Goal: Task Accomplishment & Management: Manage account settings

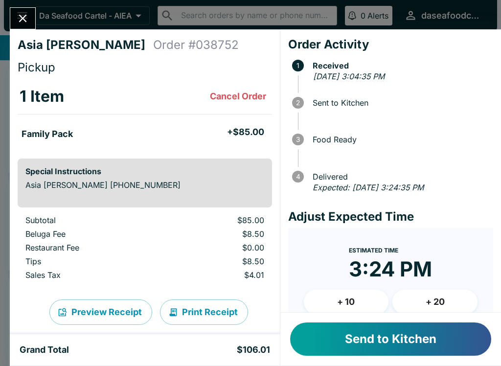
click at [412, 343] on button "Send to Kitchen" at bounding box center [390, 339] width 201 height 33
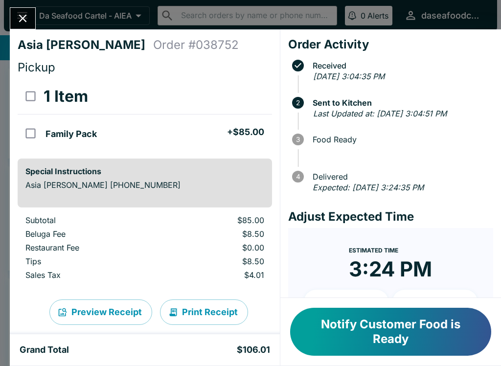
click at [13, 23] on button "Close" at bounding box center [22, 18] width 25 height 21
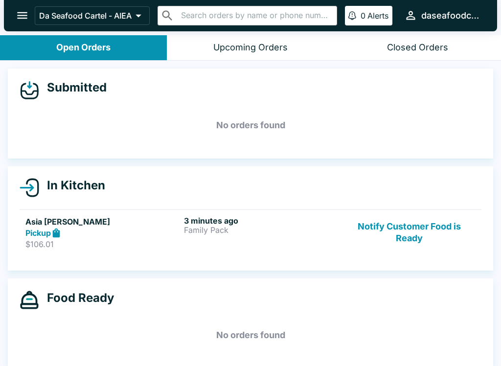
click at [417, 236] on button "Notify Customer Food is Ready" at bounding box center [409, 233] width 133 height 34
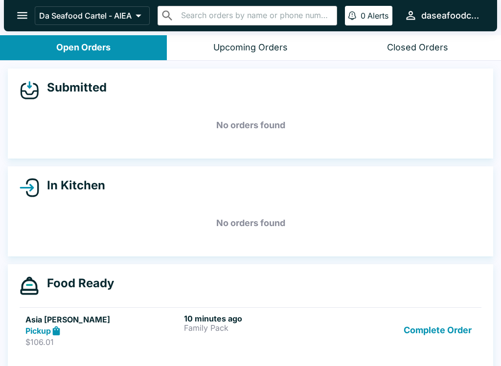
click at [487, 334] on div "Food Ready Asia [PERSON_NAME] Pickup $106.01 10 minutes ago Family Pack Complet…" at bounding box center [251, 316] width 486 height 105
click at [448, 332] on button "Complete Order" at bounding box center [438, 331] width 76 height 34
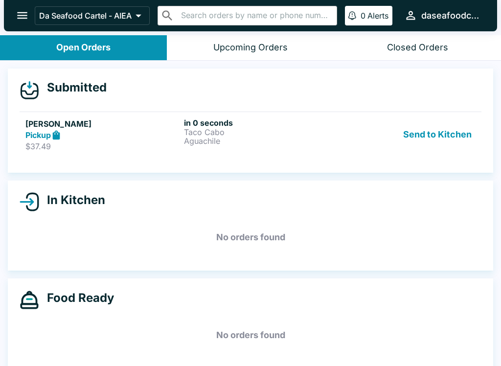
click at [163, 125] on h5 "[PERSON_NAME]" at bounding box center [102, 124] width 155 height 12
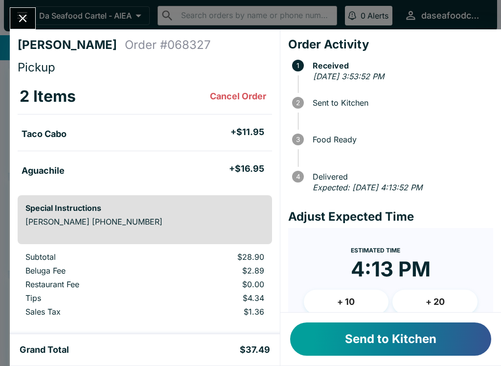
click at [429, 341] on button "Send to Kitchen" at bounding box center [390, 339] width 201 height 33
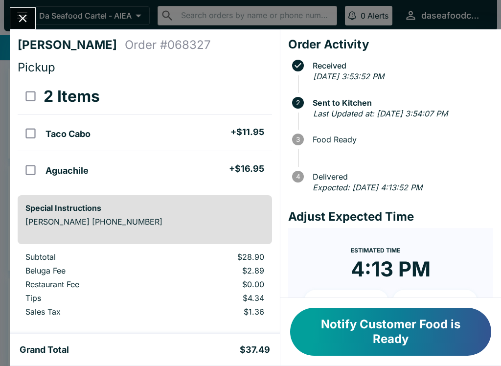
click at [17, 19] on icon "Close" at bounding box center [22, 18] width 13 height 13
